Goal: Find specific page/section: Find specific page/section

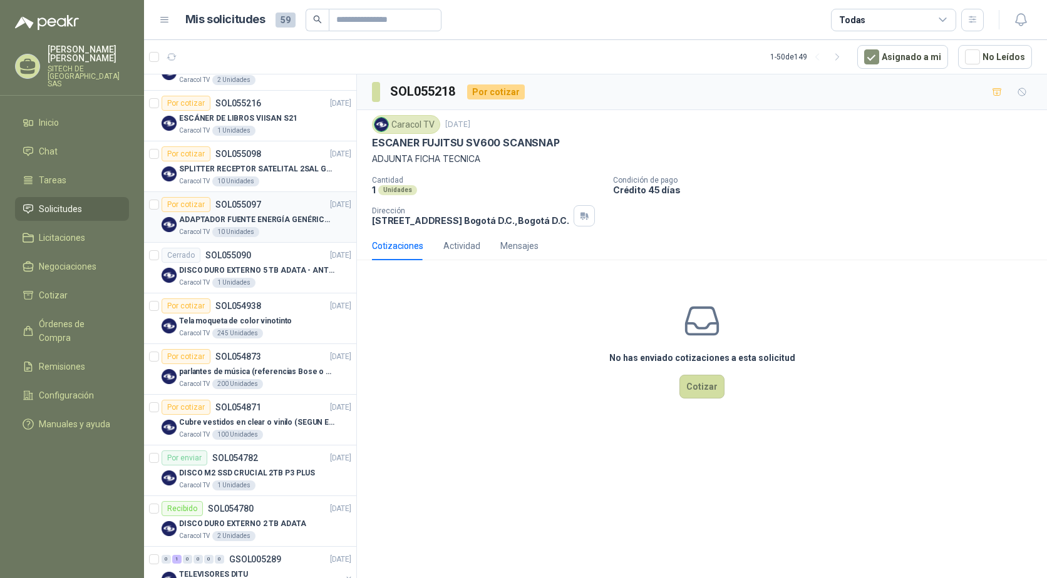
scroll to position [313, 0]
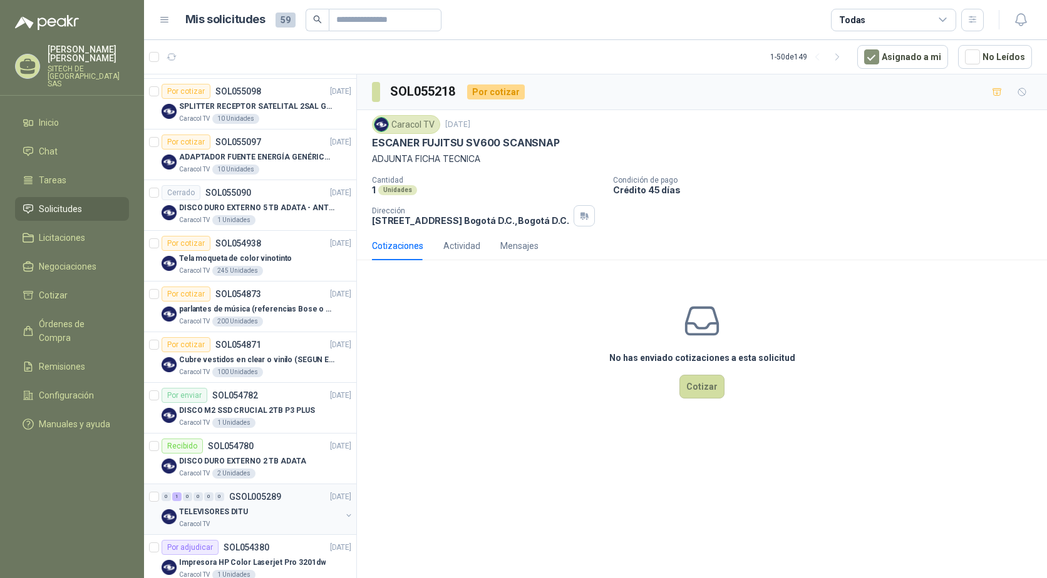
click at [233, 517] on p "TELEVISORES DITU" at bounding box center [213, 512] width 69 height 12
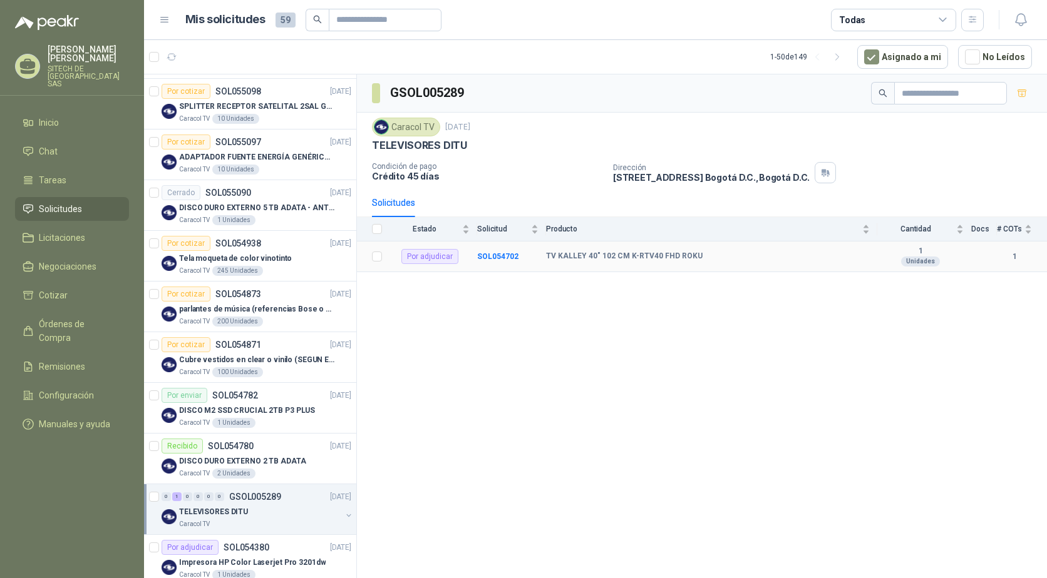
click at [556, 259] on b "TV KALLEY 40" 102 CM K-RTV40 FHD ROKU" at bounding box center [624, 257] width 156 height 10
click at [550, 257] on b "TV KALLEY 40" 102 CM K-RTV40 FHD ROKU" at bounding box center [624, 257] width 156 height 10
copy b "TV KALLEY 40" 102 CM K-RTV40 FHD ROKU"
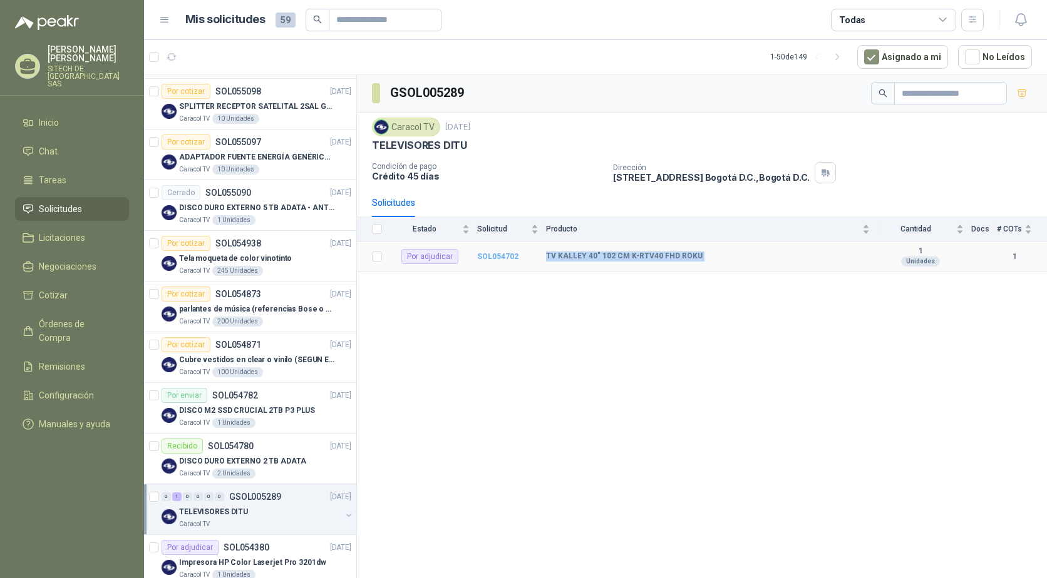
click at [483, 260] on b "SOL054702" at bounding box center [497, 256] width 41 height 9
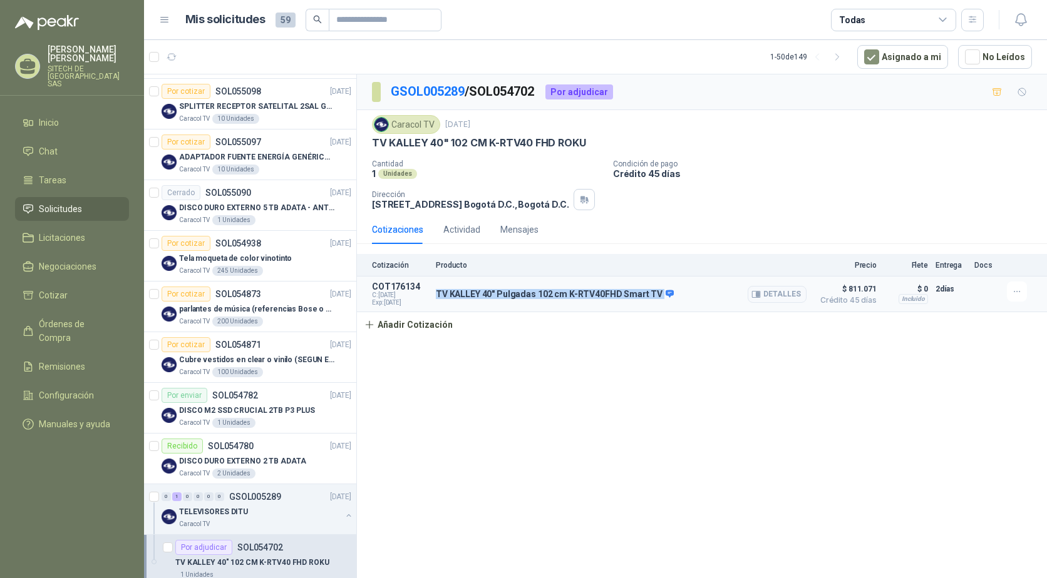
drag, startPoint x: 434, startPoint y: 291, endPoint x: 617, endPoint y: 303, distance: 182.5
click at [617, 303] on article "COT176134 C: [DATE] Exp: [DATE] TV [PERSON_NAME] 40" Pulgadas 102 cm K-RTV40FHD…" at bounding box center [702, 295] width 690 height 36
copy div "TV KALLEY 40" Pulgadas 102 cm K-RTV40FHD Smart TV"
